Goal: Navigation & Orientation: Understand site structure

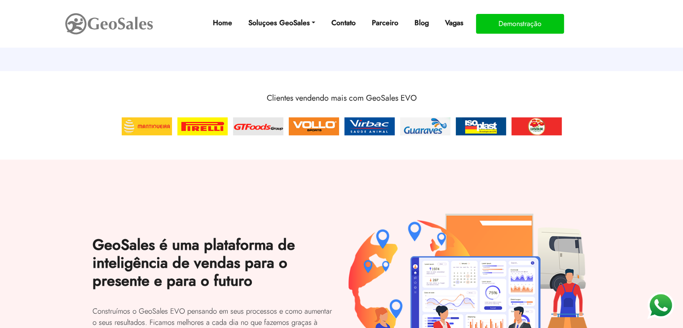
scroll to position [987, 0]
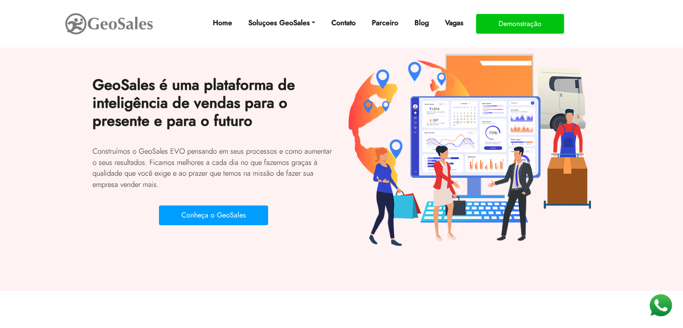
click at [210, 84] on h2 "GeoSales é uma plataforma de inteligência de vendas para o presente e para o fu…" at bounding box center [213, 106] width 242 height 73
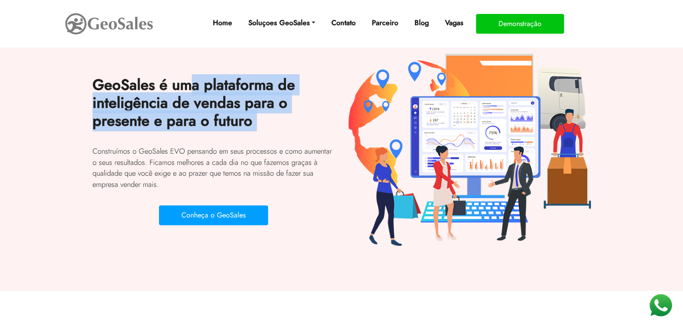
click at [210, 84] on h2 "GeoSales é uma plataforma de inteligência de vendas para o presente e para o fu…" at bounding box center [213, 106] width 242 height 73
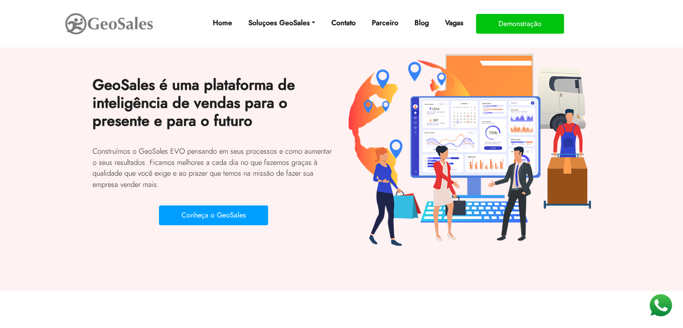
click at [171, 153] on p "Construímos o GeoSales EVO pensando em seus processos e como aumentar o seus re…" at bounding box center [213, 167] width 242 height 44
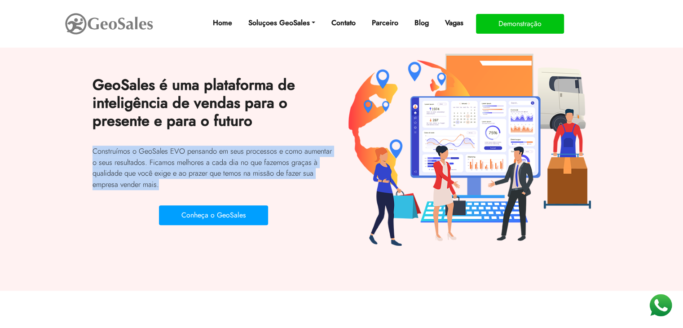
click at [171, 153] on p "Construímos o GeoSales EVO pensando em seus processos e como aumentar o seus re…" at bounding box center [213, 167] width 242 height 44
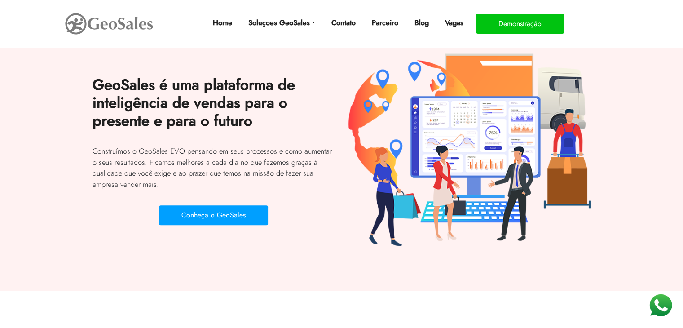
click at [333, 60] on div "GeoSales é uma plataforma de inteligência de vendas para o presente e para o fu…" at bounding box center [342, 149] width 512 height 192
click at [123, 24] on img at bounding box center [109, 23] width 90 height 25
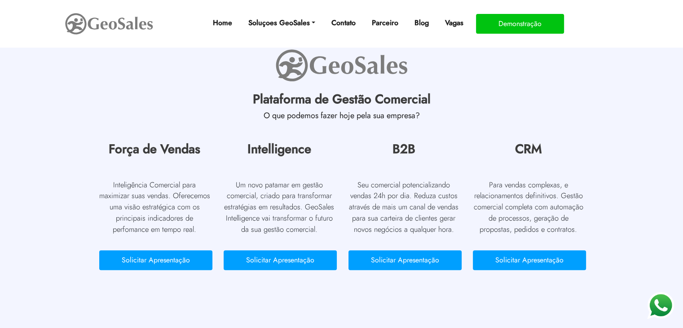
scroll to position [4230, 0]
